Goal: Task Accomplishment & Management: Complete application form

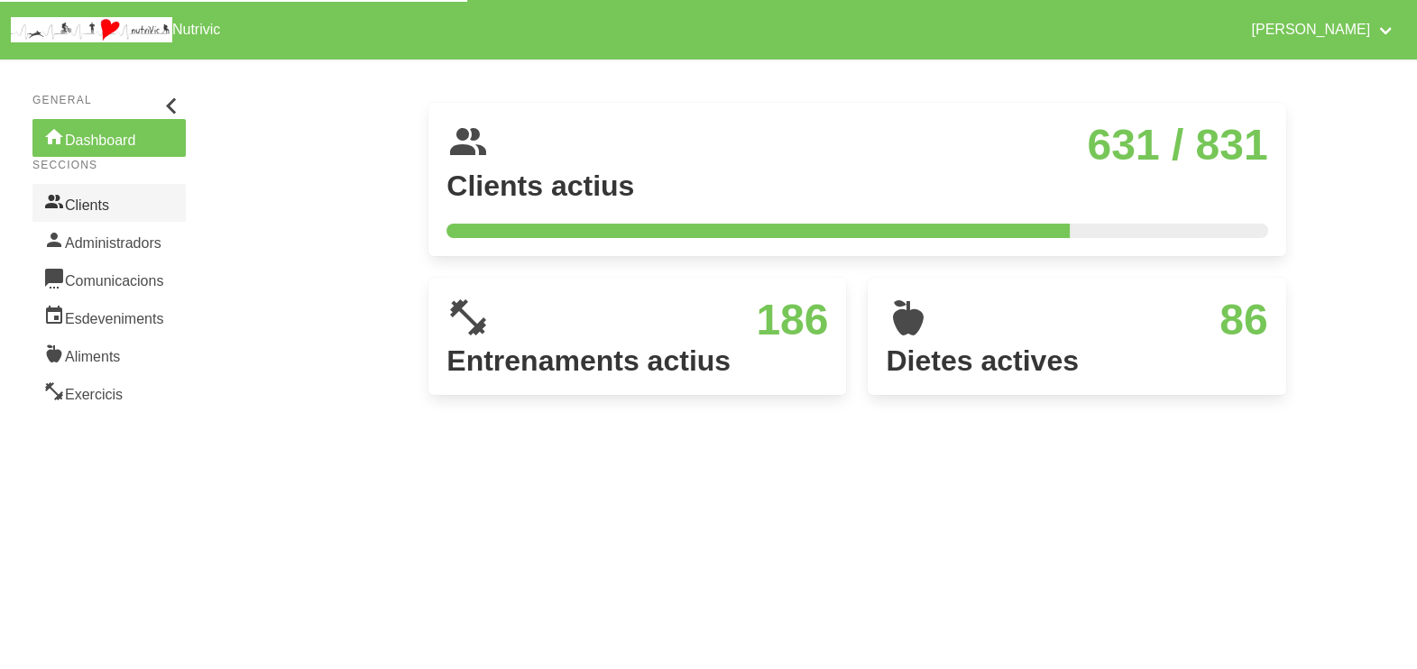
click at [105, 207] on link "Clients" at bounding box center [108, 203] width 153 height 38
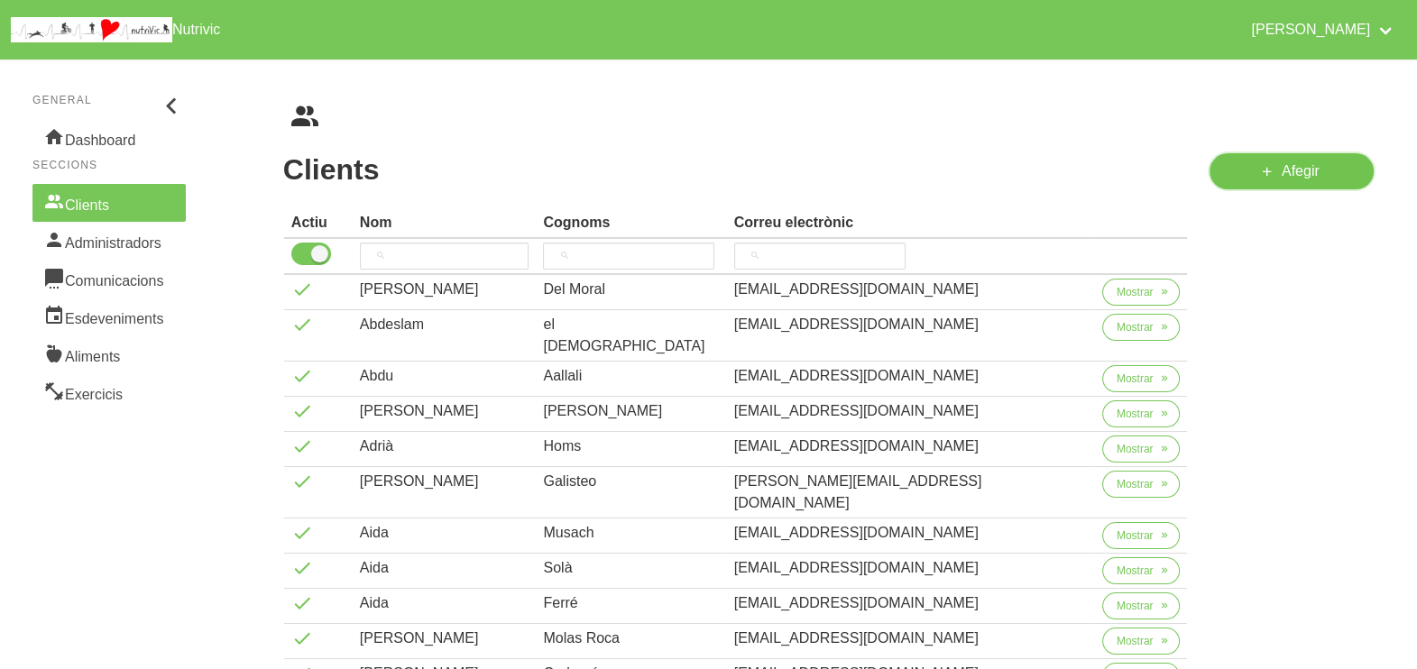
click at [1300, 172] on span "Afegir" at bounding box center [1301, 172] width 38 height 22
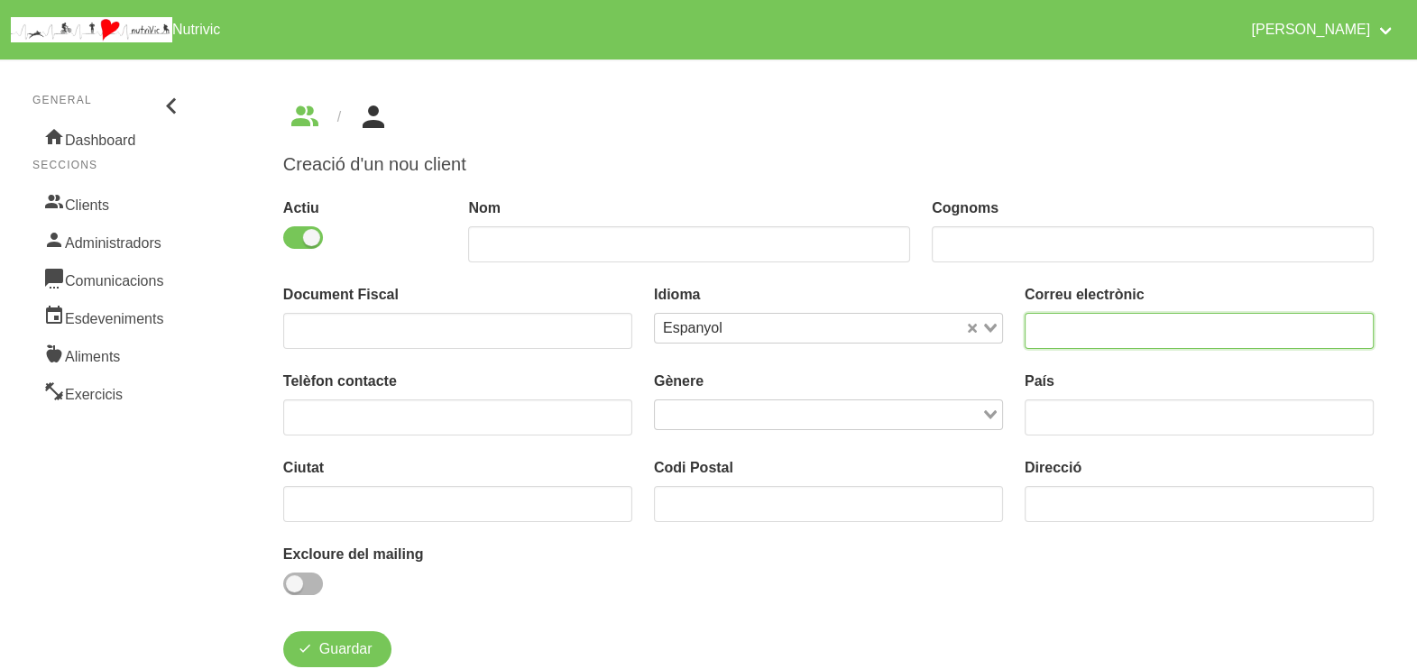
click at [1059, 320] on input "email" at bounding box center [1199, 331] width 349 height 36
type input "[EMAIL_ADDRESS][DOMAIN_NAME]"
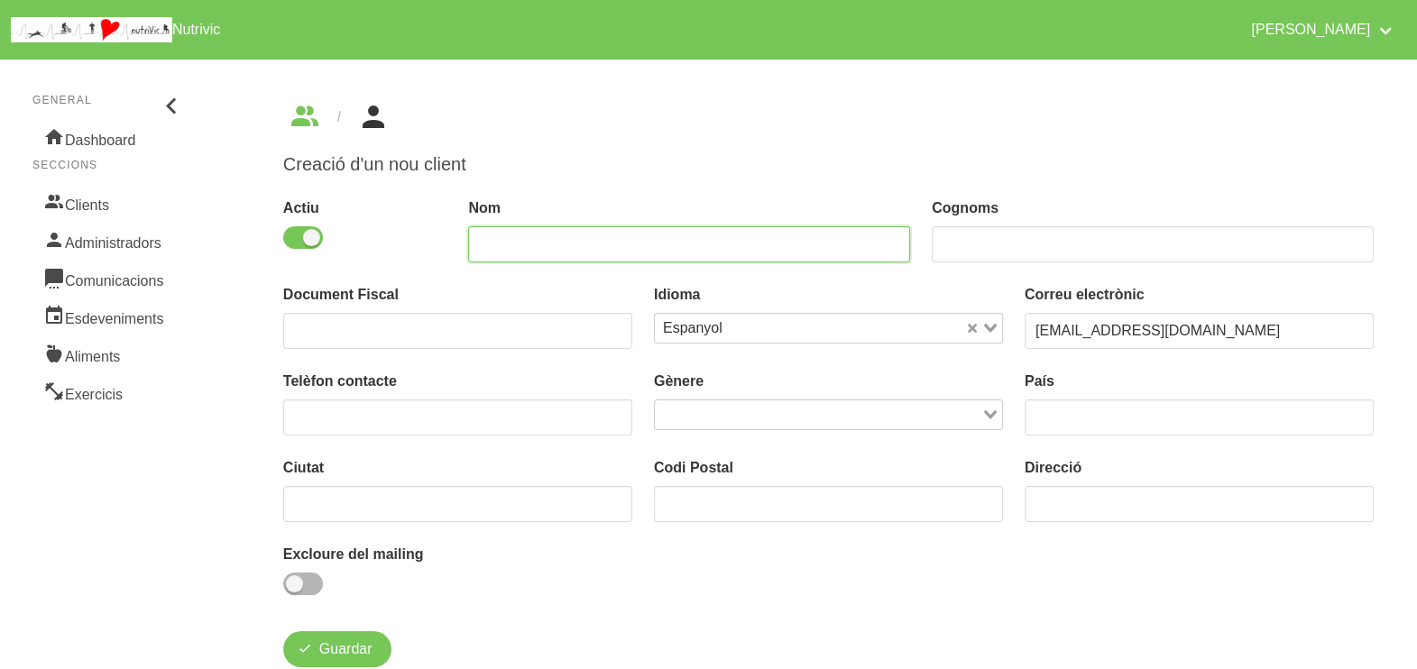
click at [663, 240] on input "text" at bounding box center [689, 244] width 442 height 36
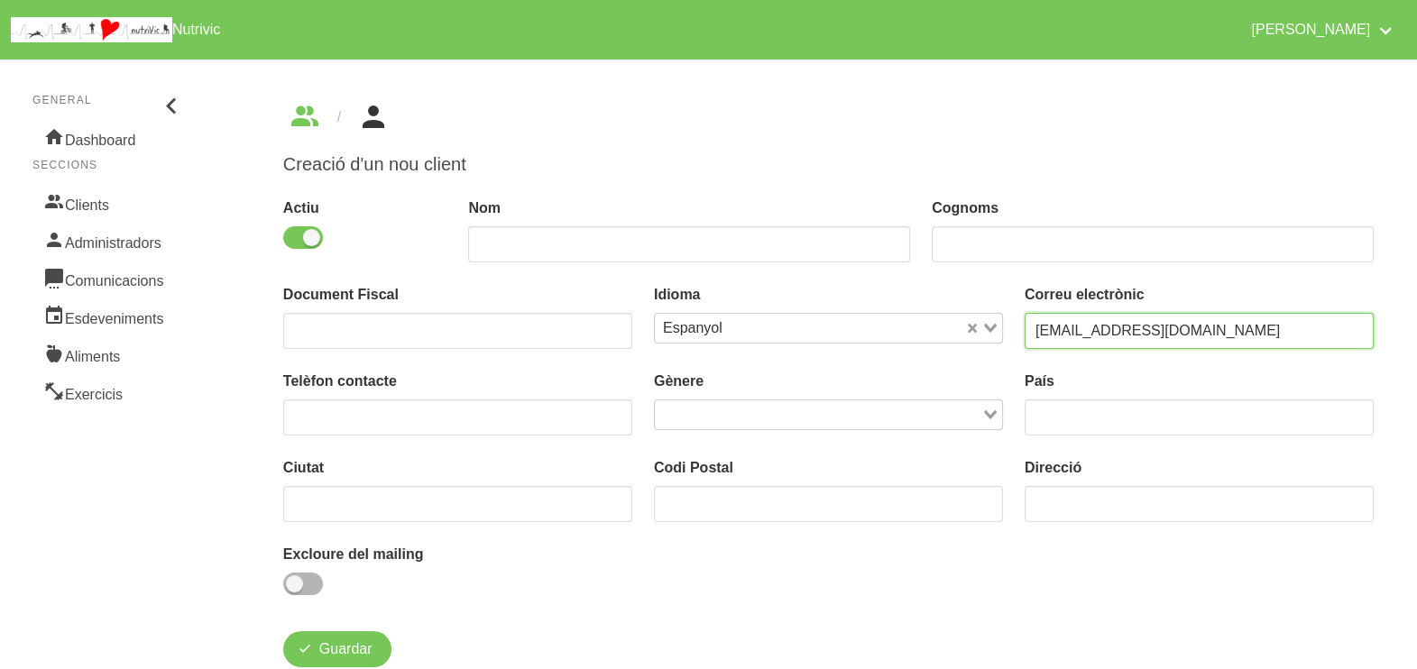
click at [1218, 329] on input "[EMAIL_ADDRESS][DOMAIN_NAME]" at bounding box center [1199, 331] width 349 height 36
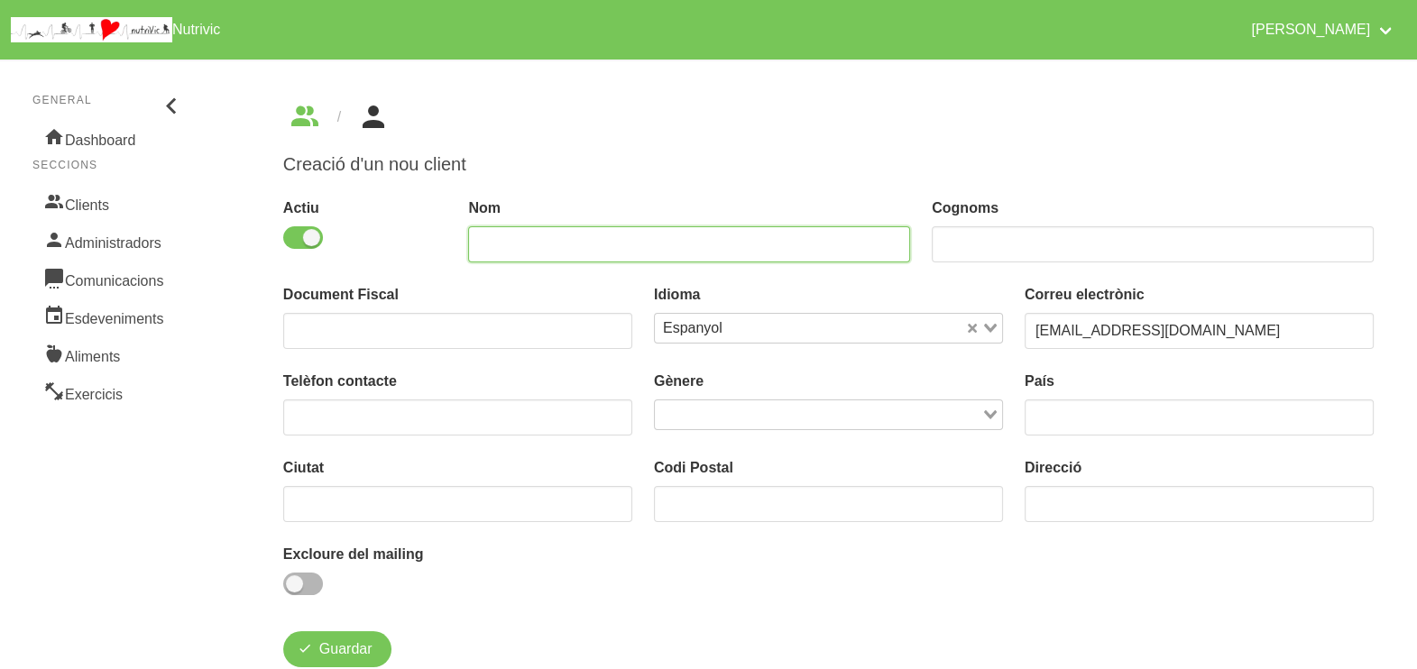
drag, startPoint x: 798, startPoint y: 249, endPoint x: 756, endPoint y: 221, distance: 50.8
click at [798, 249] on input "text" at bounding box center [689, 244] width 442 height 36
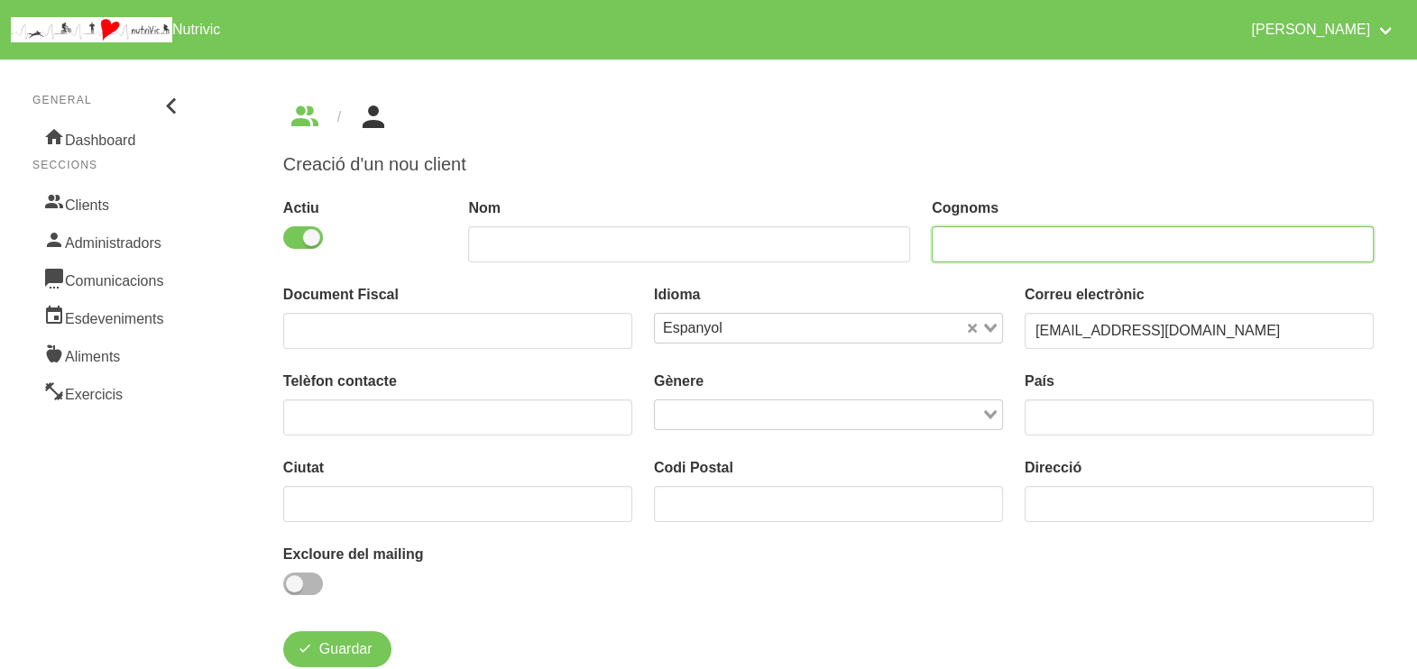
click at [972, 242] on input "text" at bounding box center [1153, 244] width 442 height 36
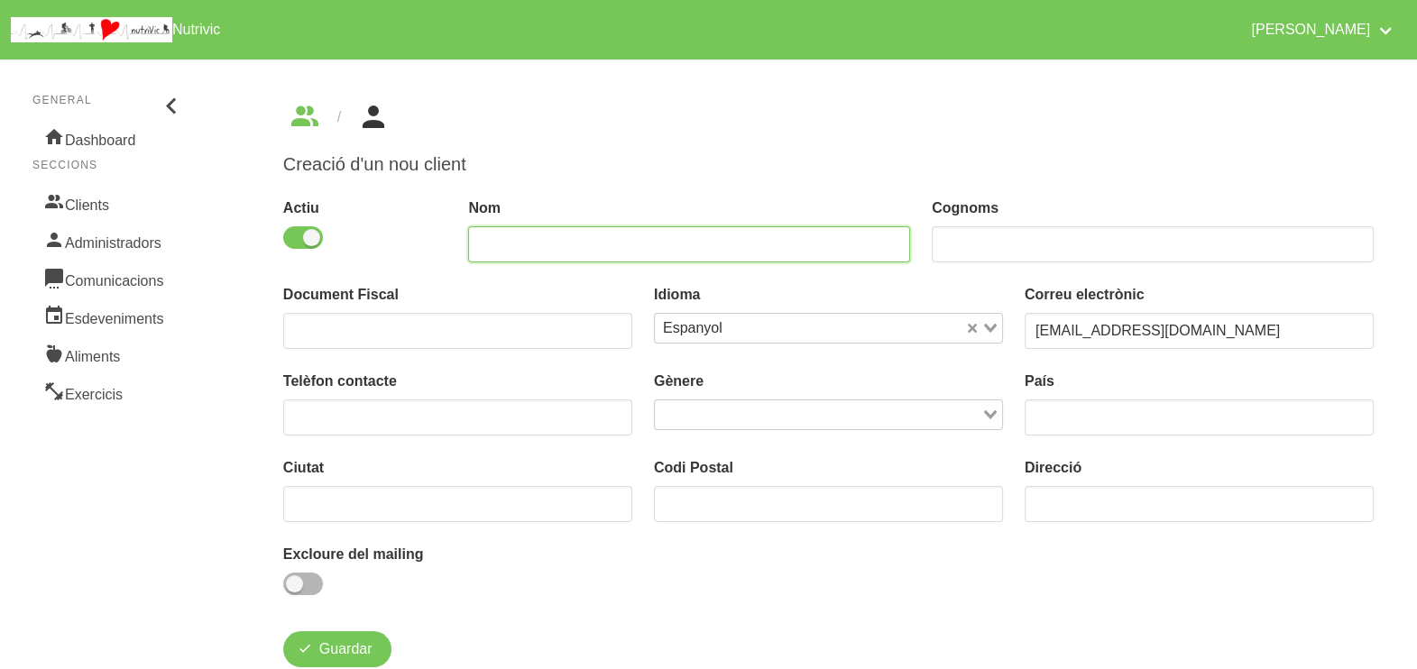
click at [654, 245] on input "text" at bounding box center [689, 244] width 442 height 36
type input "Mayca"
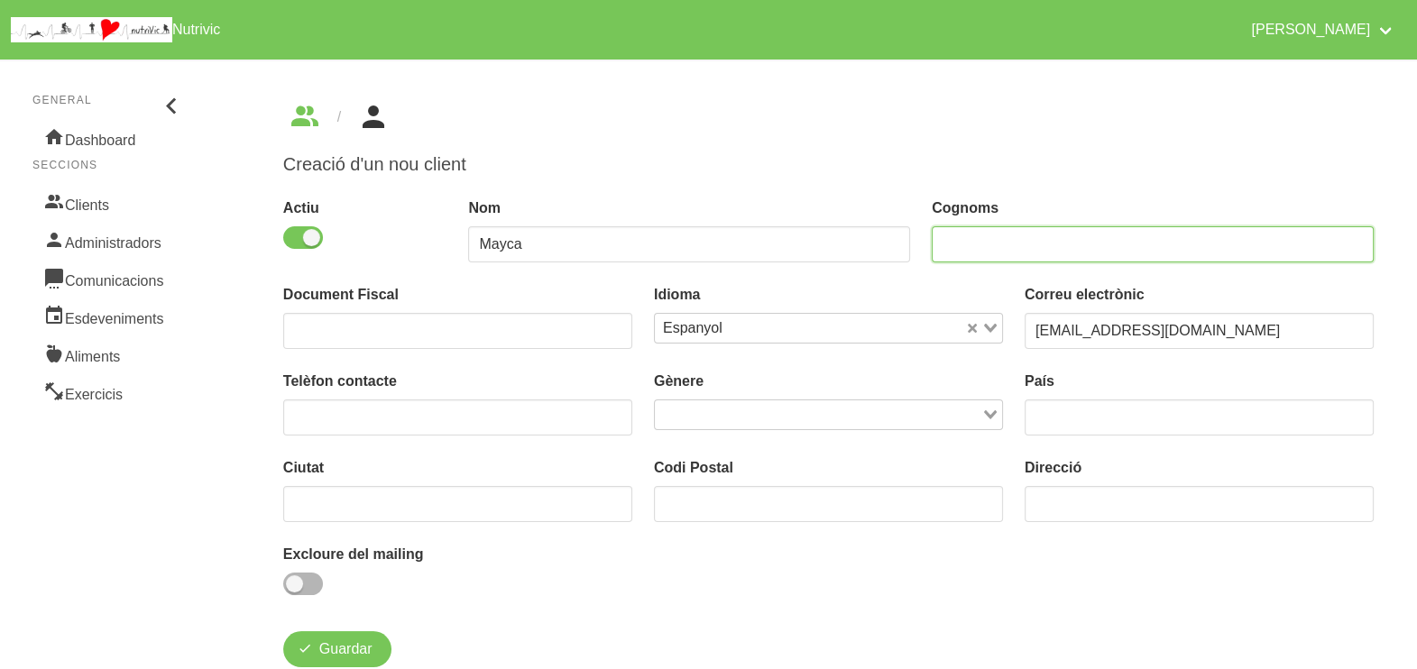
click at [952, 242] on input "text" at bounding box center [1153, 244] width 442 height 36
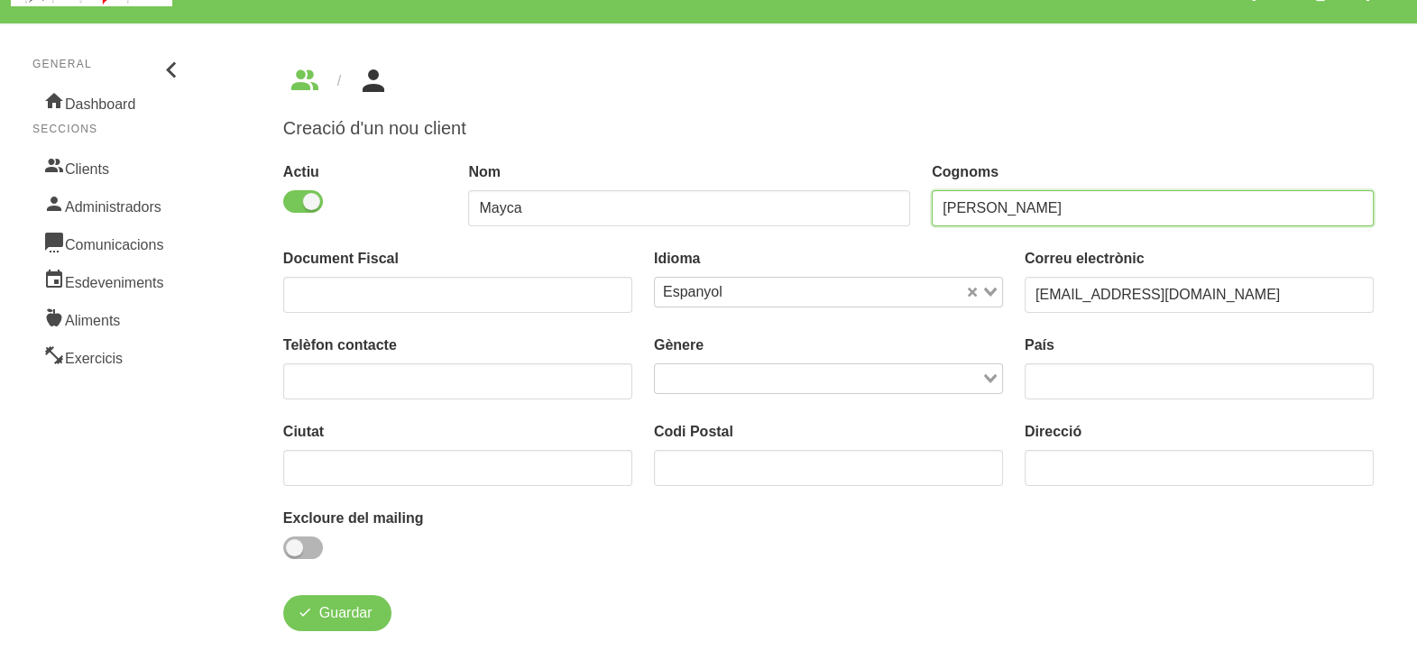
scroll to position [51, 0]
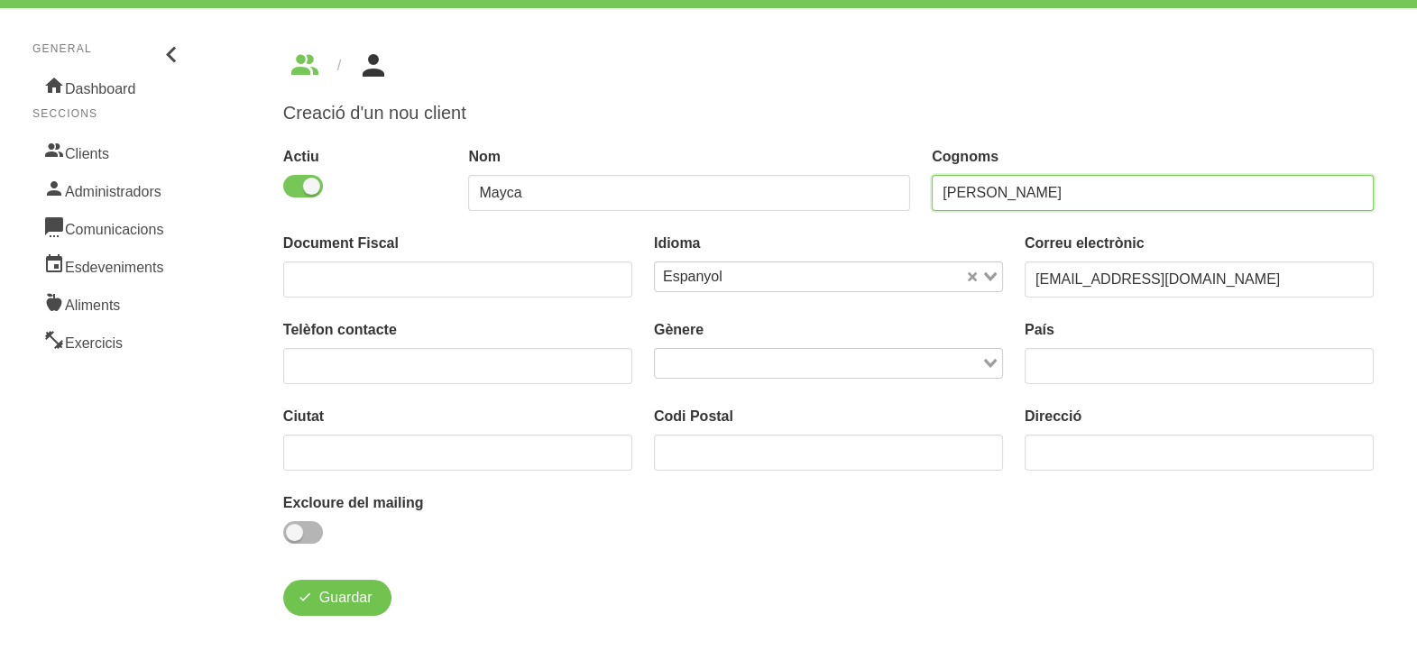
type input "[PERSON_NAME]"
click at [347, 599] on span "Guardar" at bounding box center [345, 598] width 53 height 22
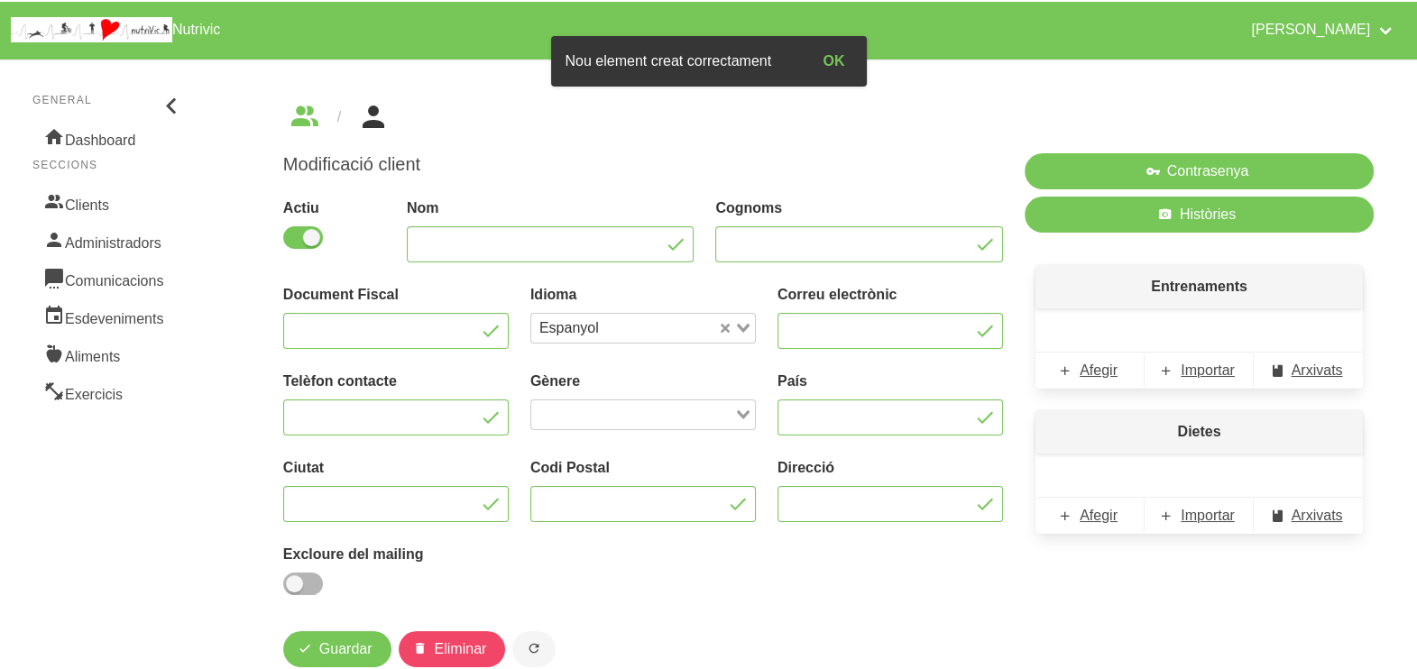
type input "Mayca"
type input "[PERSON_NAME]"
type input "[EMAIL_ADDRESS][DOMAIN_NAME]"
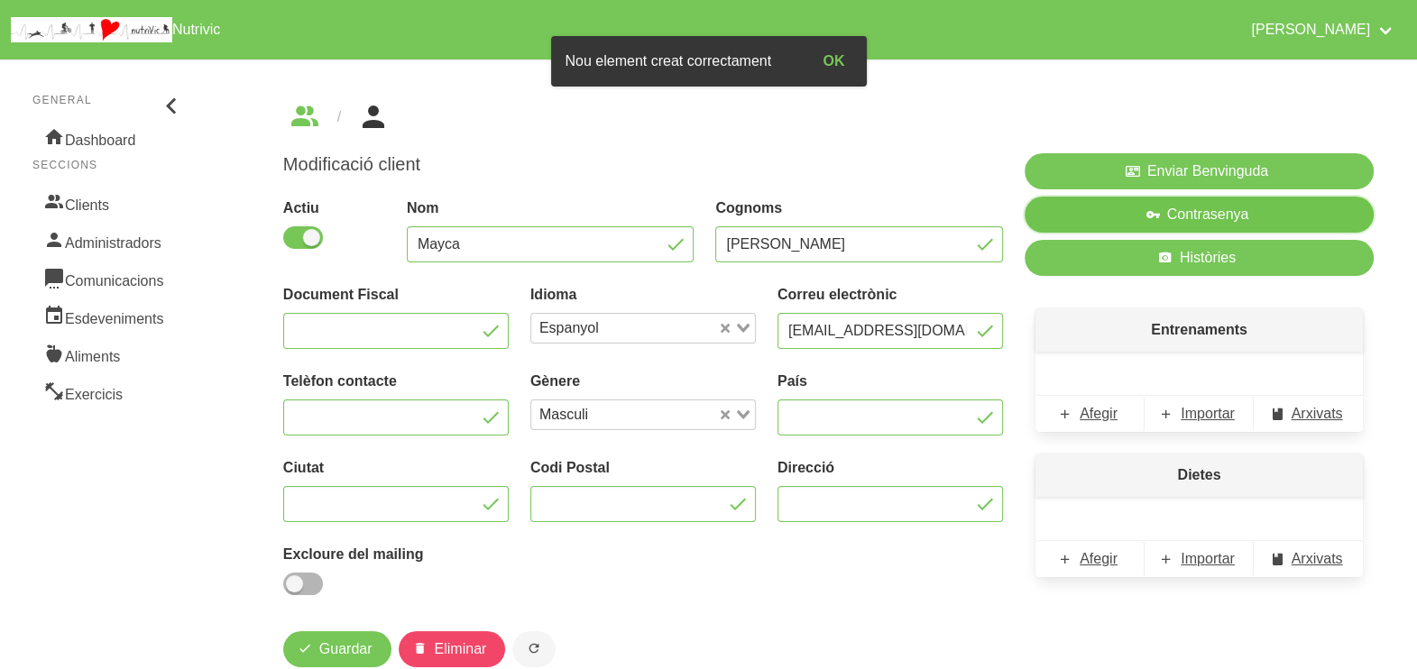
click at [1186, 217] on span "Contrasenya" at bounding box center [1208, 215] width 82 height 22
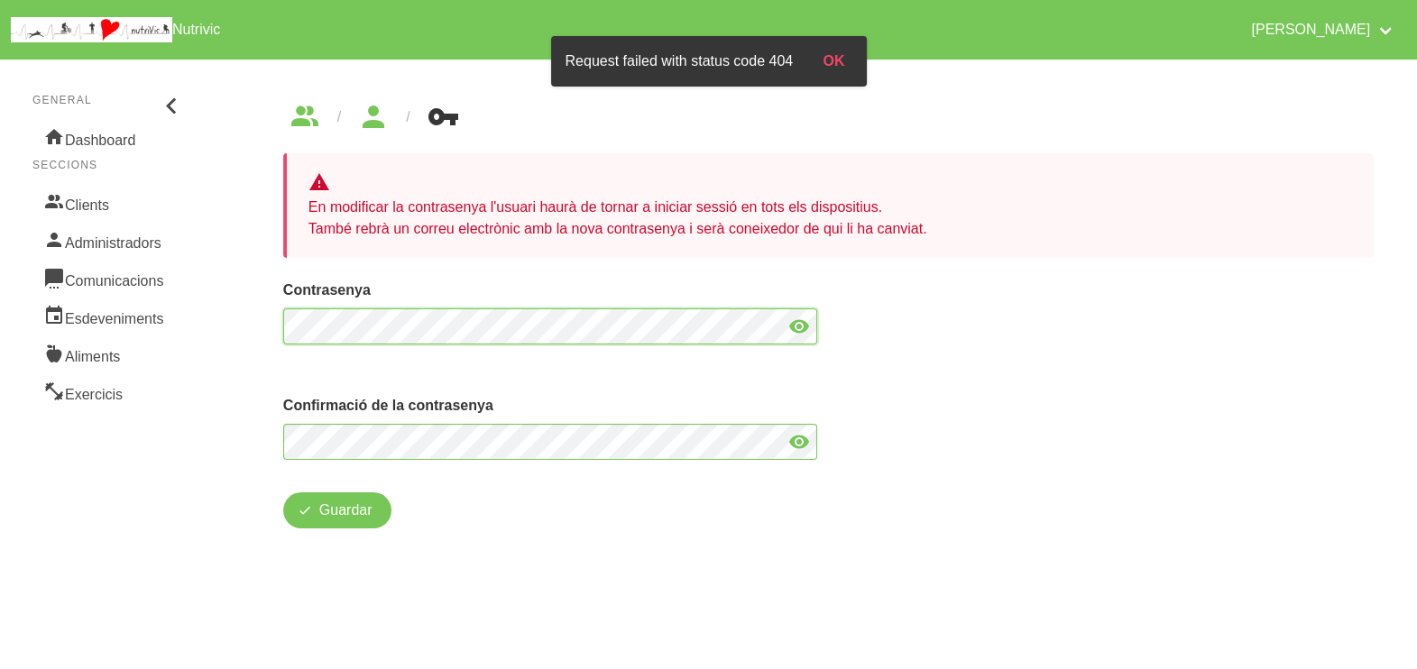
click at [207, 317] on section "General Dashboard Seccions Clients Administradors Comunicacions Esdeveniments A…" at bounding box center [708, 316] width 1439 height 534
drag, startPoint x: 808, startPoint y: 327, endPoint x: 798, endPoint y: 327, distance: 10.0
click at [807, 327] on icon at bounding box center [799, 326] width 22 height 32
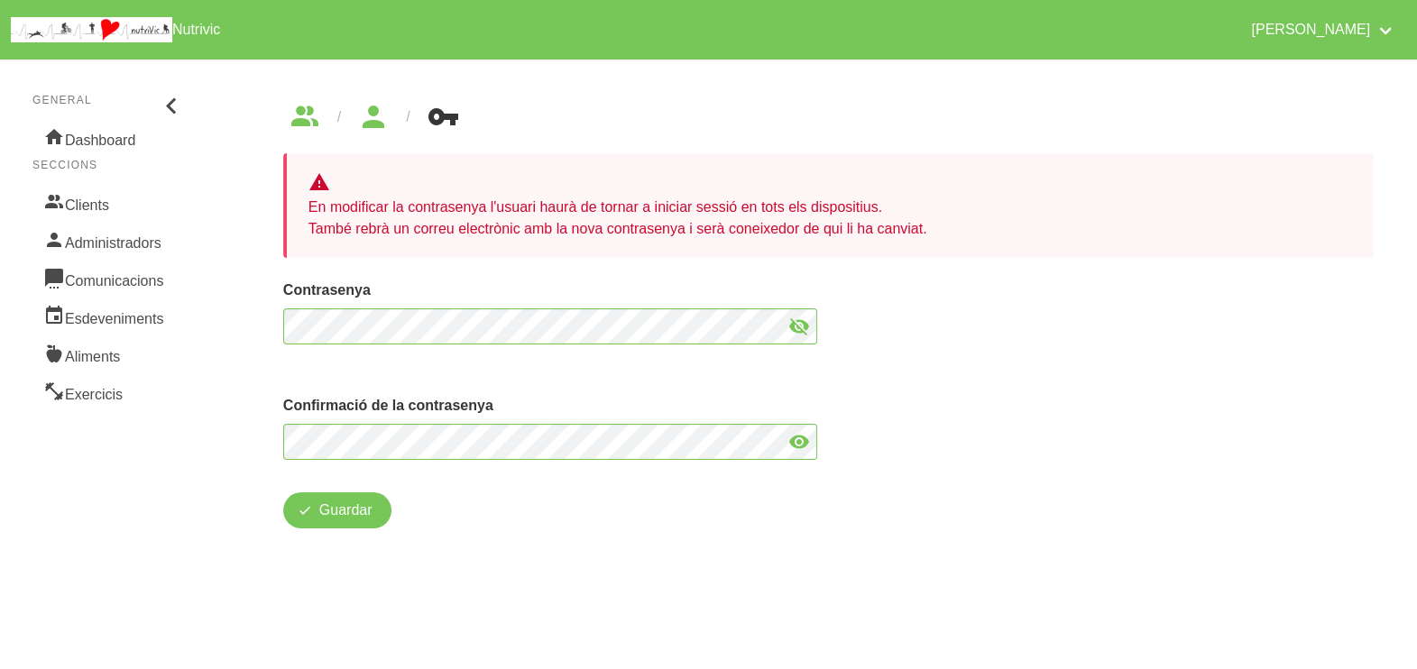
drag, startPoint x: 802, startPoint y: 442, endPoint x: 521, endPoint y: 385, distance: 286.2
click at [801, 442] on icon at bounding box center [799, 442] width 22 height 32
click at [347, 514] on span "Guardar" at bounding box center [345, 511] width 53 height 22
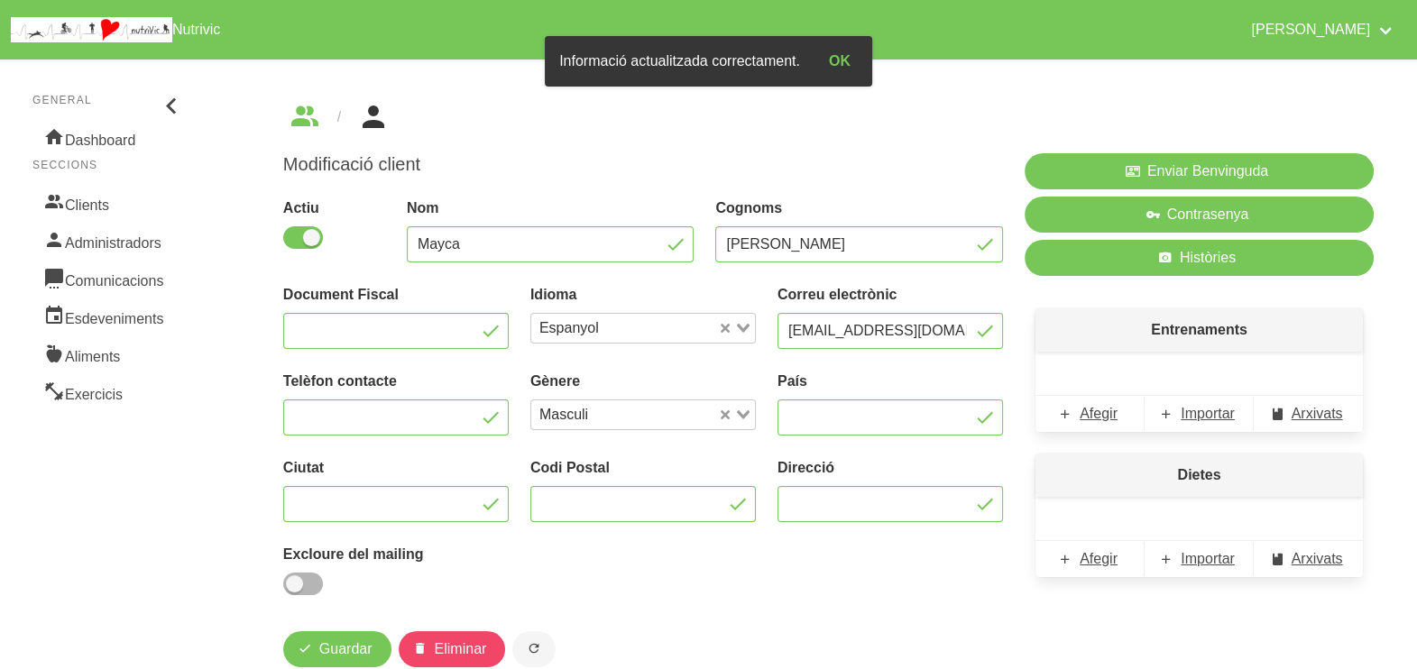
click at [674, 147] on div "Modificació client Actiu Nom Mayca Cognoms Ramos Document Fiscal Idioma Espanyo…" at bounding box center [642, 411] width 741 height 536
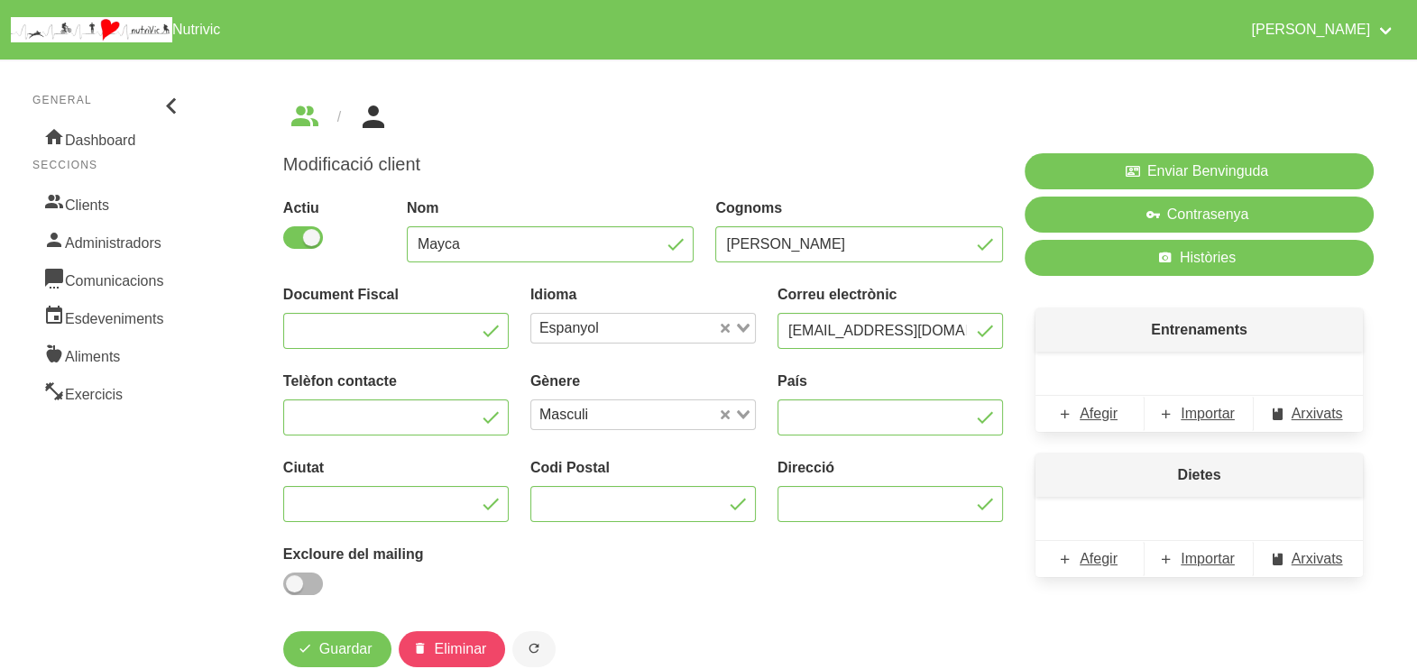
drag, startPoint x: 787, startPoint y: 125, endPoint x: 773, endPoint y: 134, distance: 17.0
click at [786, 125] on ul "breadcrumbs" at bounding box center [828, 117] width 1090 height 29
click at [731, 156] on h1 "Modificació client" at bounding box center [643, 164] width 720 height 23
drag, startPoint x: 722, startPoint y: 43, endPoint x: 723, endPoint y: 53, distance: 10.1
click at [722, 44] on div "[PERSON_NAME] General Dashboard Seccions Clients Administradors Comunicacions E…" at bounding box center [824, 30] width 1186 height 60
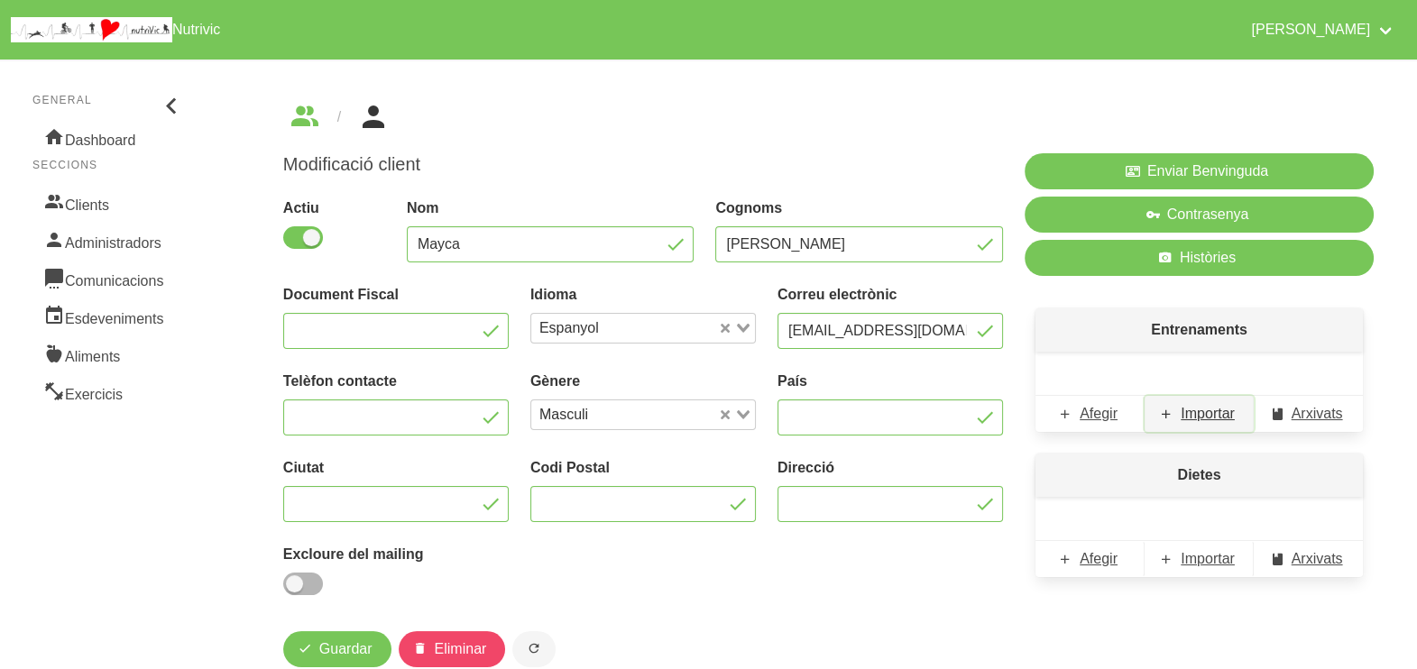
click at [1201, 419] on span "Importar" at bounding box center [1208, 414] width 54 height 22
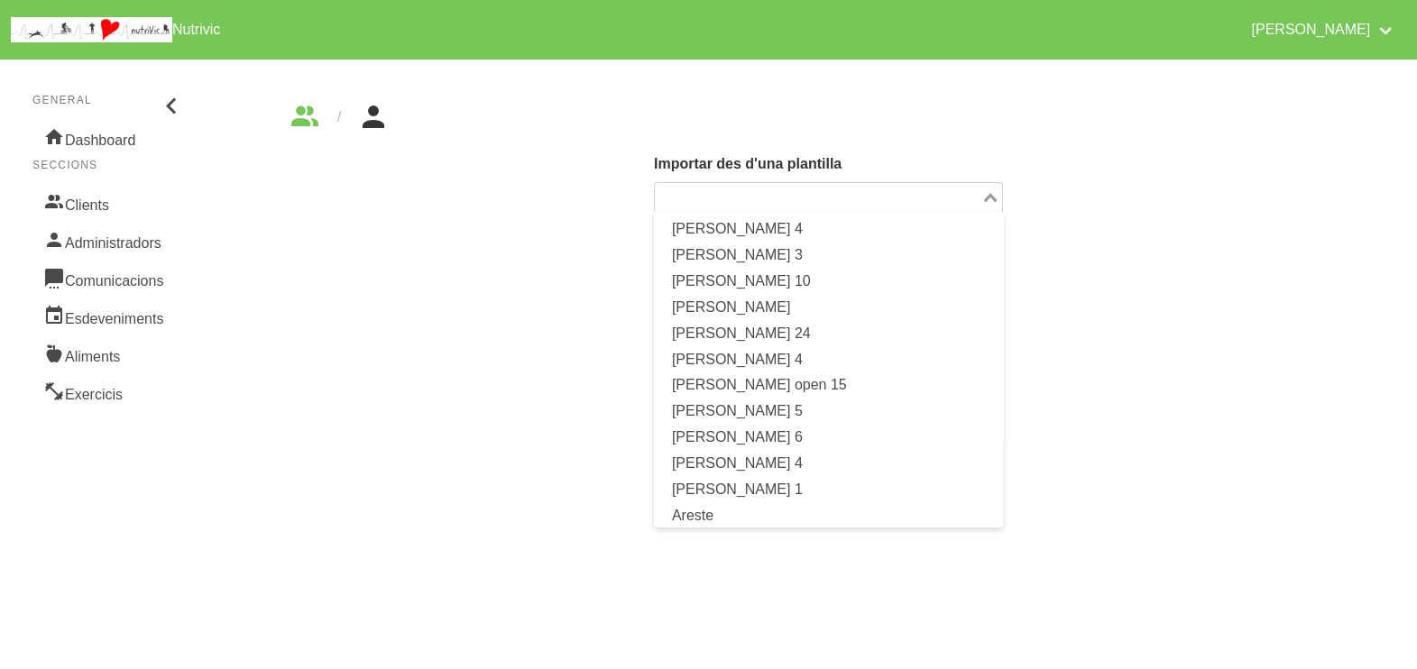
click at [988, 193] on icon "Search for option" at bounding box center [990, 197] width 13 height 9
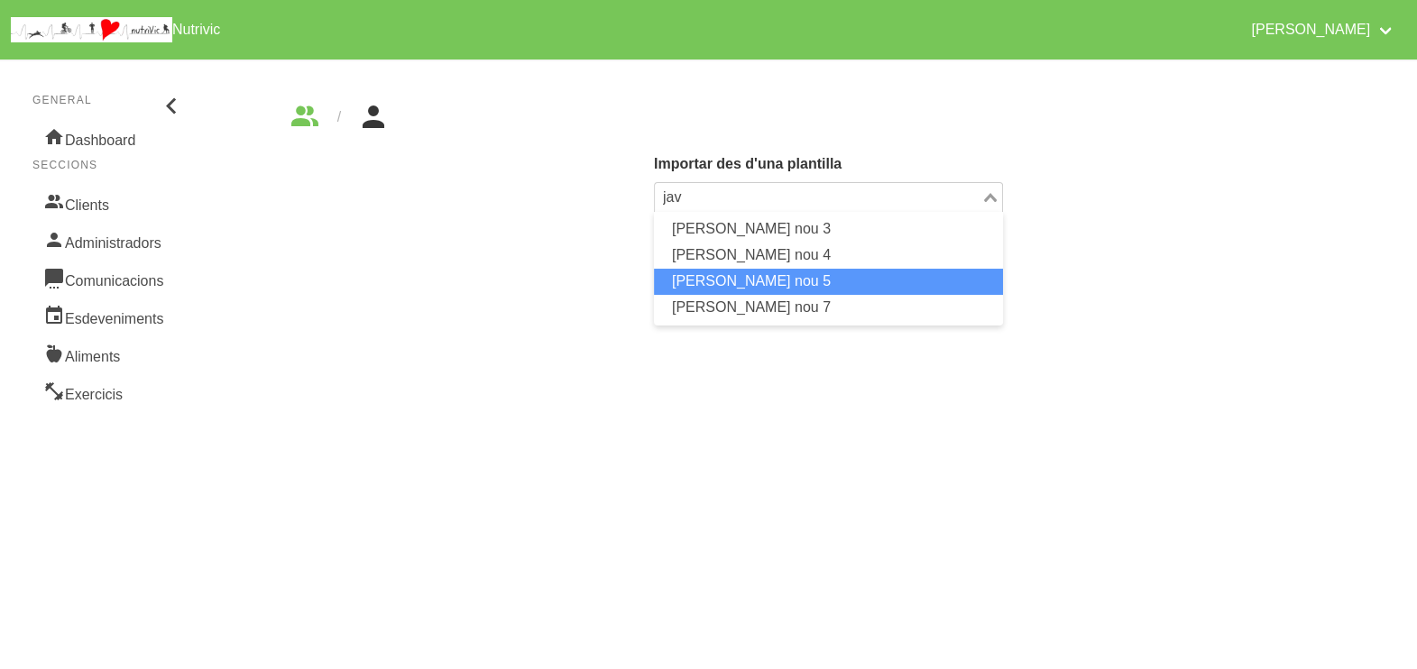
click at [750, 284] on li "[PERSON_NAME] nou 5" at bounding box center [828, 282] width 349 height 26
type input "jav"
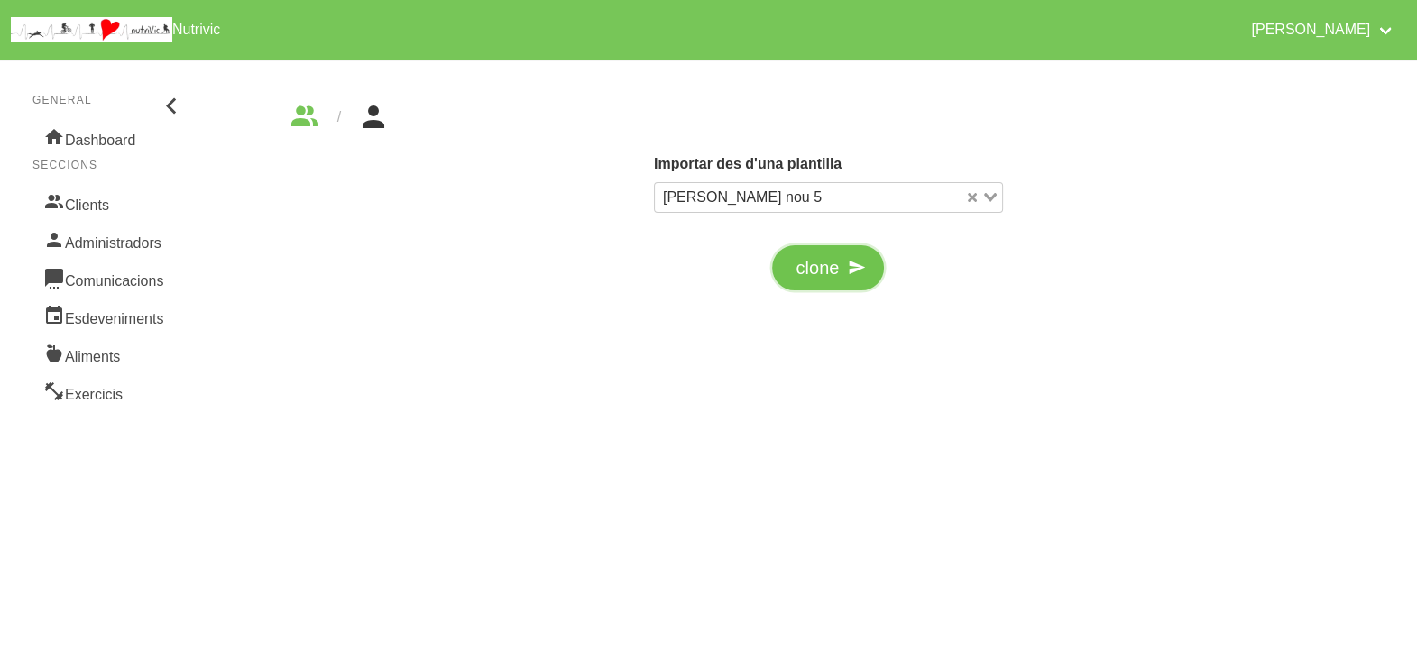
click at [810, 273] on span "clone" at bounding box center [817, 267] width 43 height 27
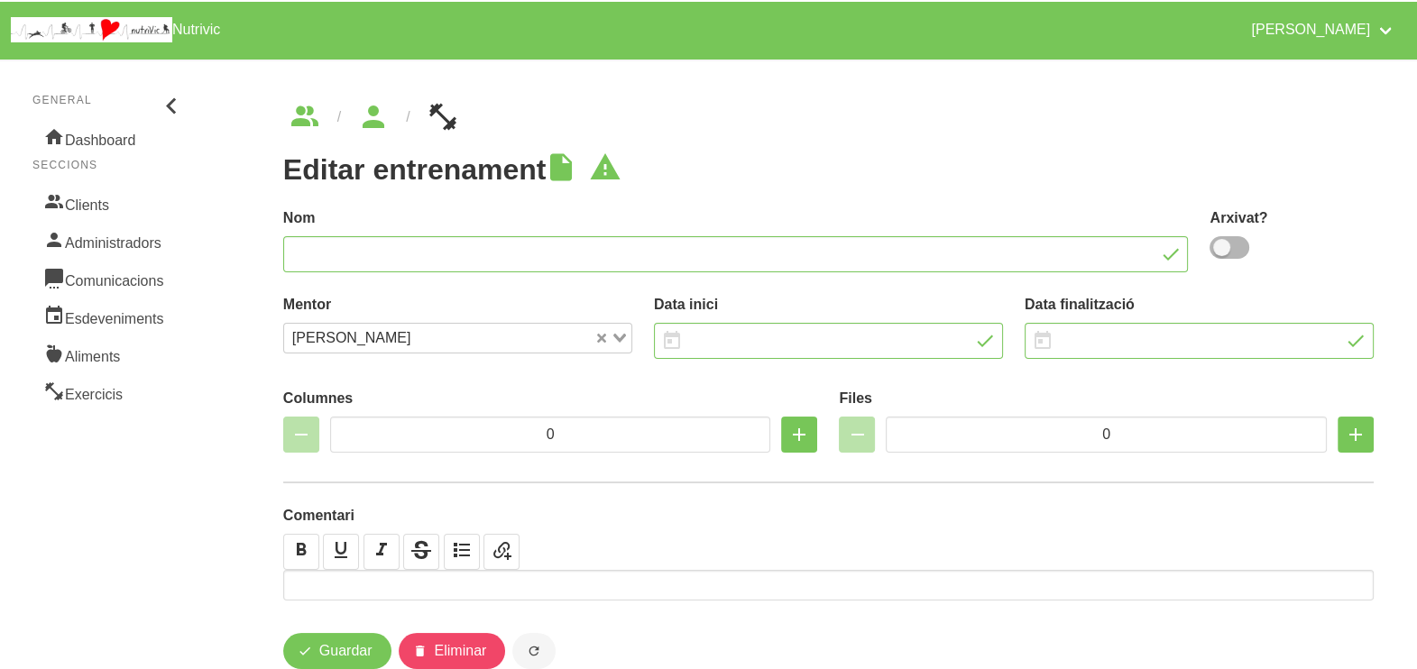
type input "[PERSON_NAME] nou 5"
type input "[DATE]"
type input "5"
type input "7"
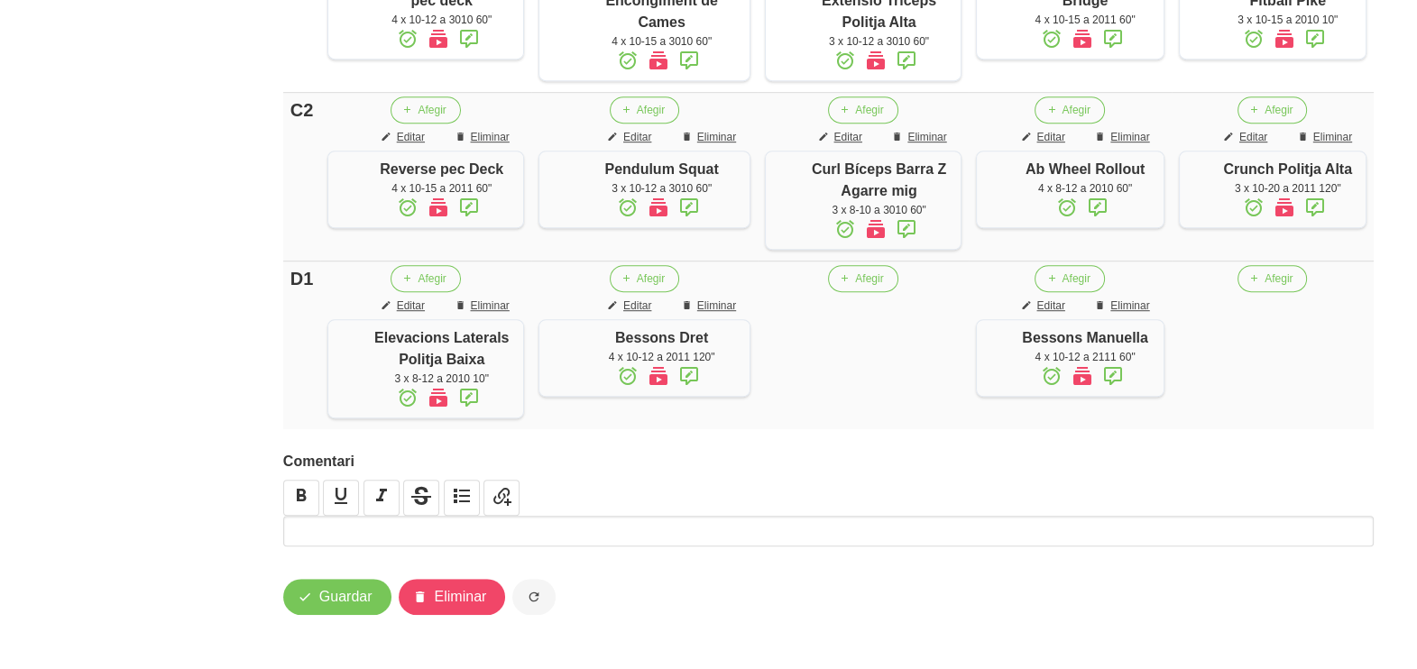
scroll to position [1480, 0]
click at [357, 596] on span "Guardar" at bounding box center [345, 597] width 53 height 22
